Goal: Task Accomplishment & Management: Manage account settings

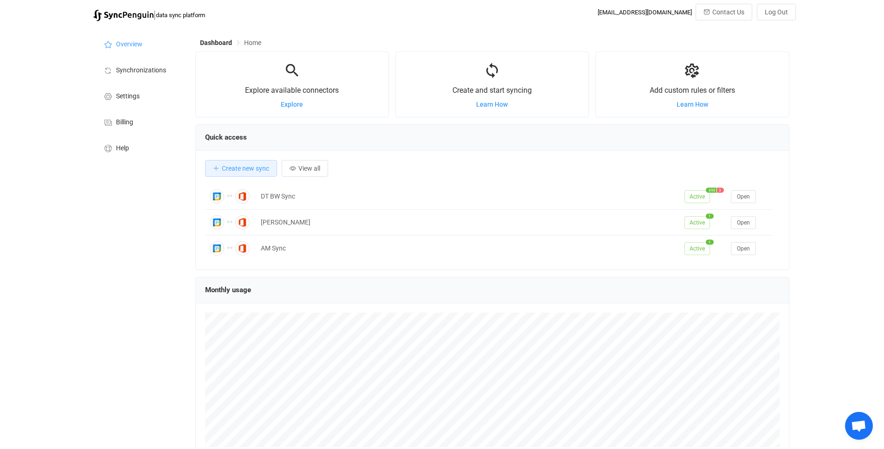
scroll to position [180, 594]
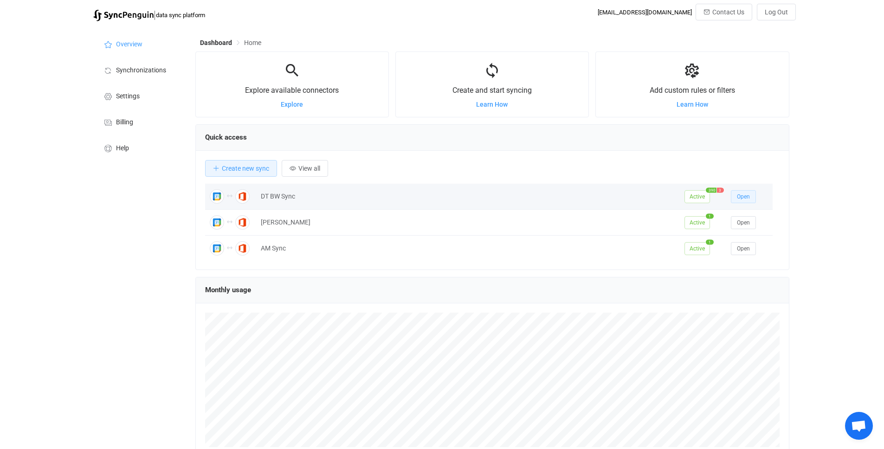
click at [741, 196] on span "Open" at bounding box center [743, 197] width 13 height 6
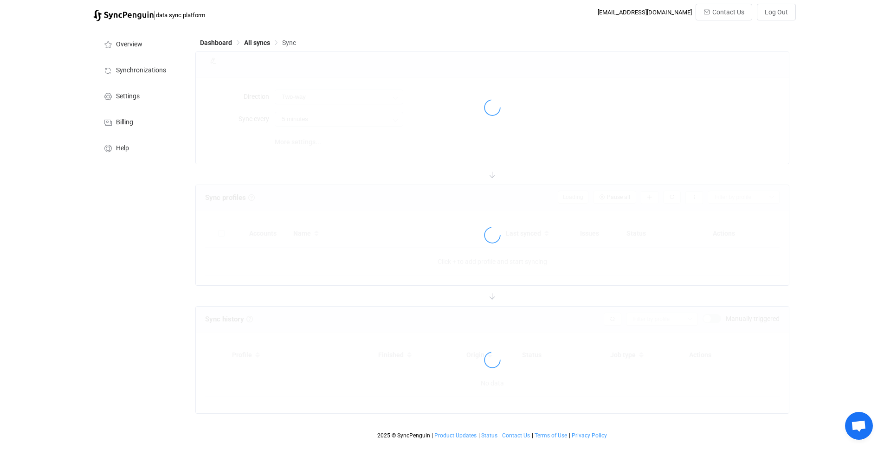
type input "10 minutes"
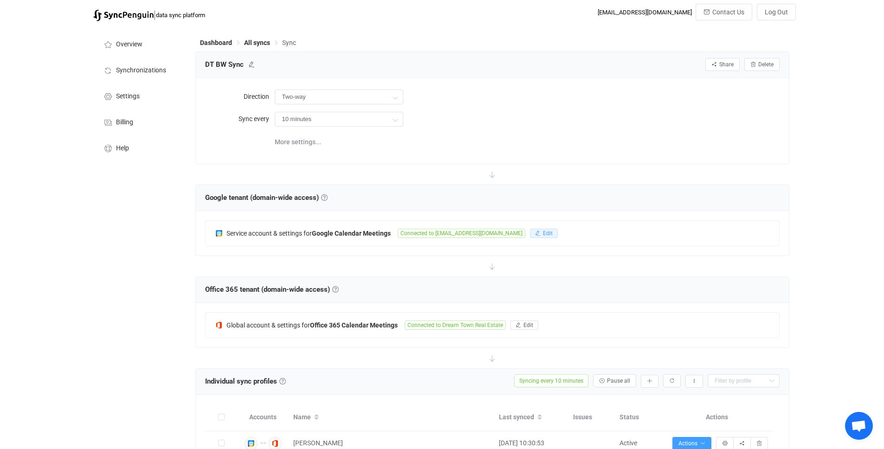
click at [543, 233] on span "Edit" at bounding box center [548, 233] width 10 height 6
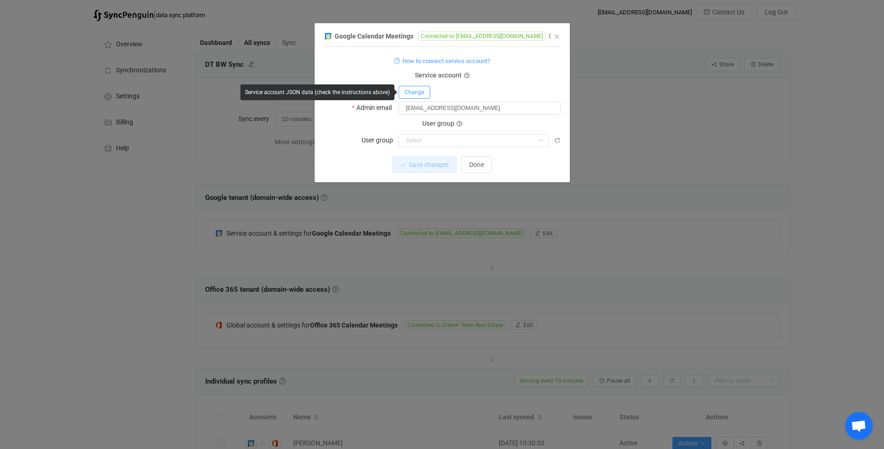
click at [424, 93] on button "Change" at bounding box center [415, 92] width 32 height 13
click at [554, 93] on span "Cancel" at bounding box center [545, 92] width 17 height 6
click at [556, 34] on icon "Close" at bounding box center [556, 36] width 7 height 7
